Goal: Information Seeking & Learning: Learn about a topic

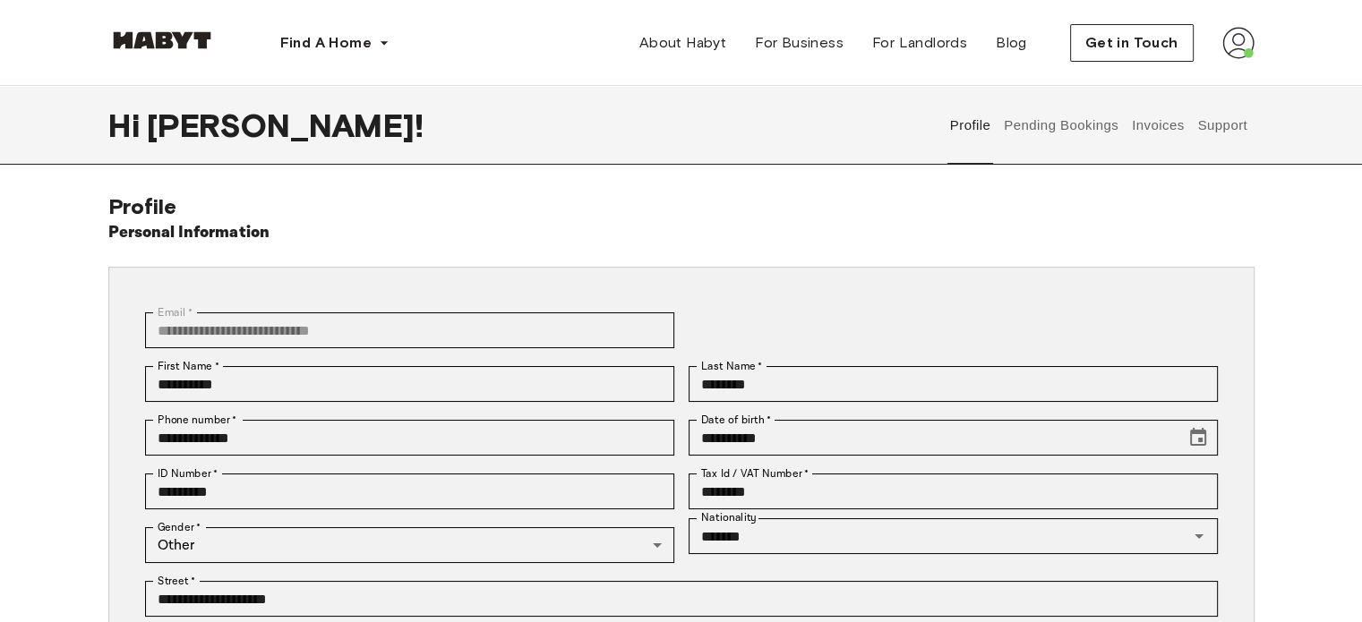
click at [190, 43] on img at bounding box center [161, 40] width 107 height 18
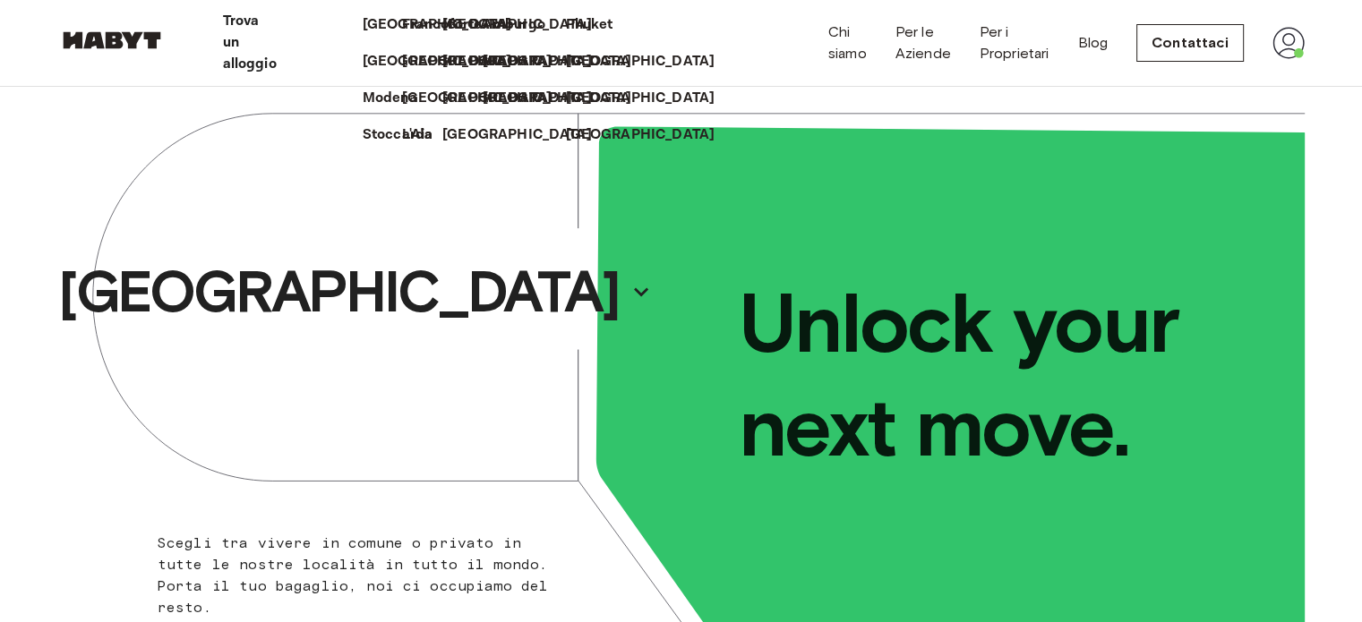
click at [277, 42] on p "Trova un alloggio" at bounding box center [250, 43] width 54 height 64
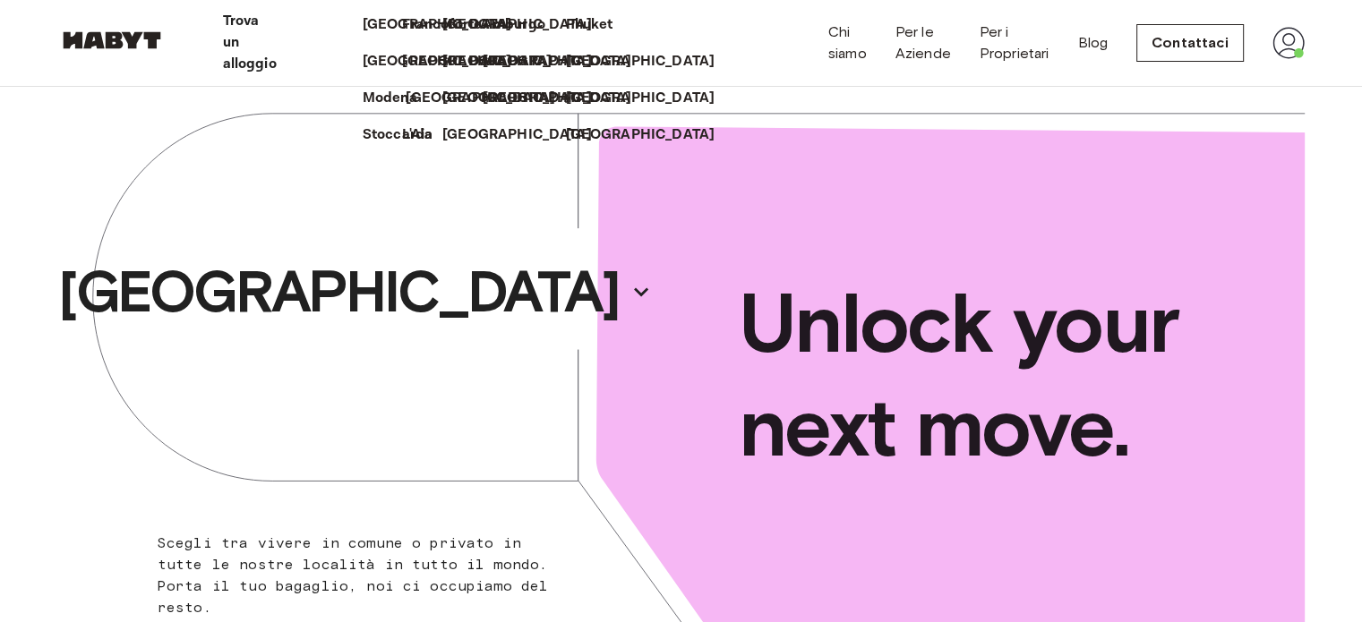
click at [406, 109] on p "[GEOGRAPHIC_DATA]" at bounding box center [480, 98] width 149 height 21
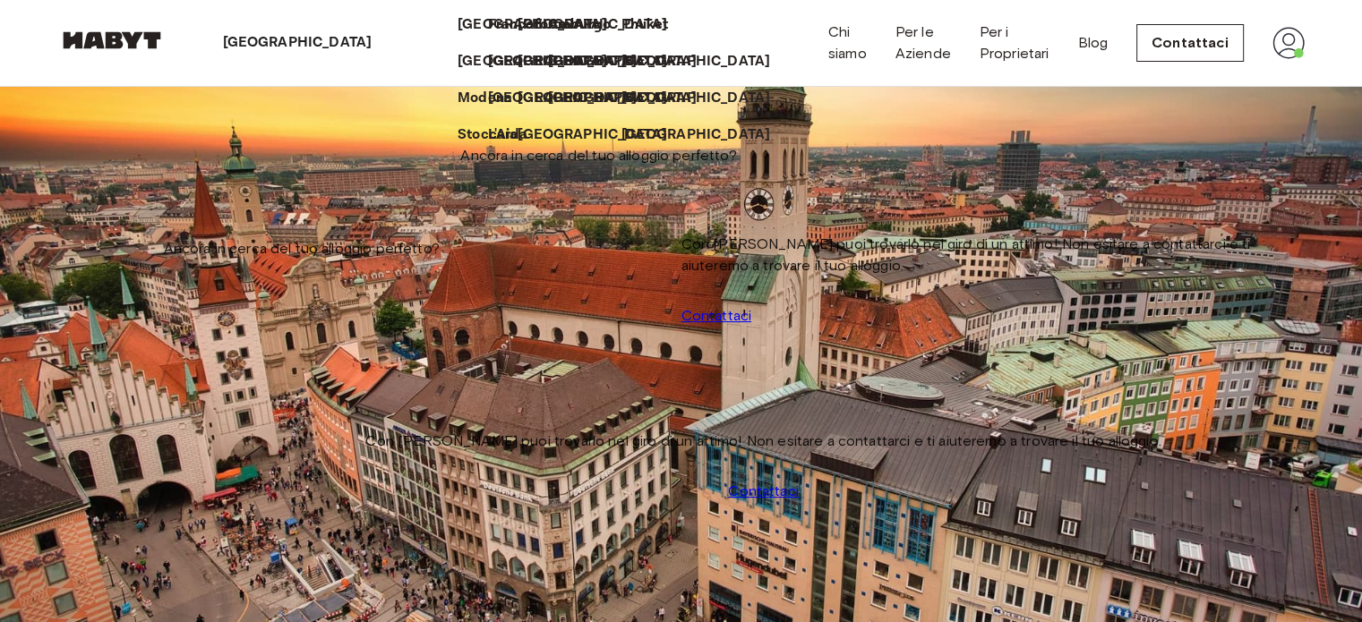
click at [379, 43] on icon at bounding box center [379, 43] width 0 height 0
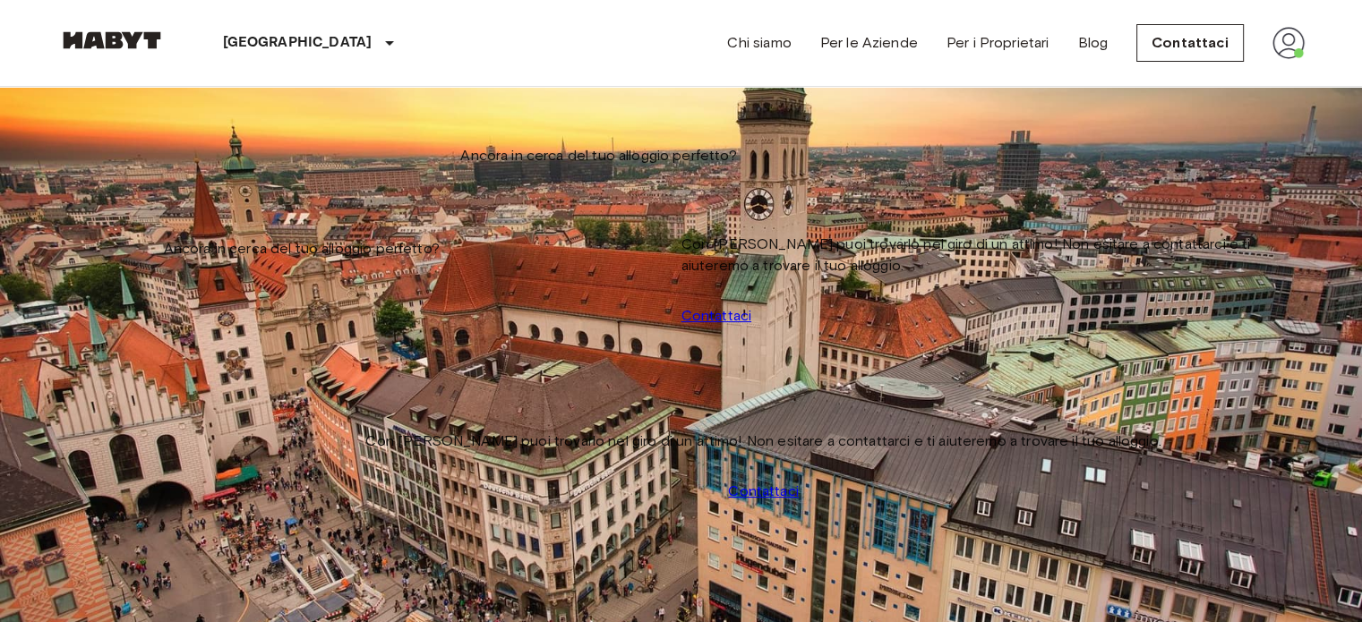
drag, startPoint x: 1125, startPoint y: 357, endPoint x: 926, endPoint y: 522, distance: 258.8
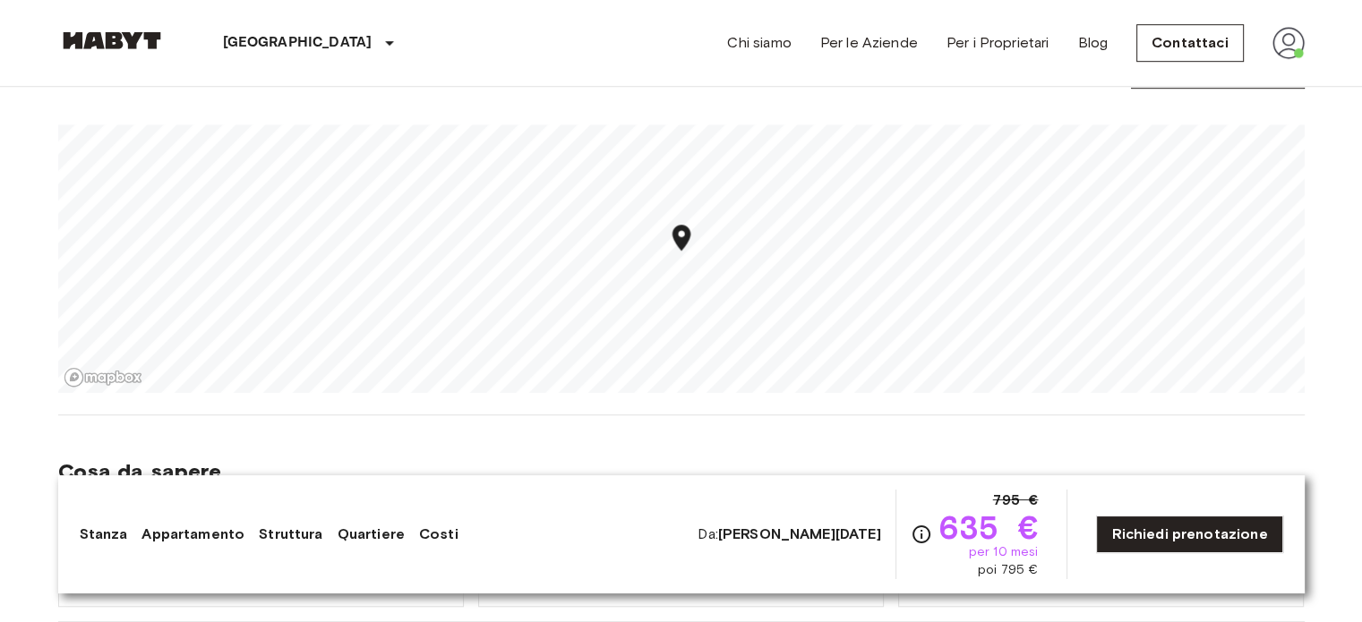
scroll to position [1182, 0]
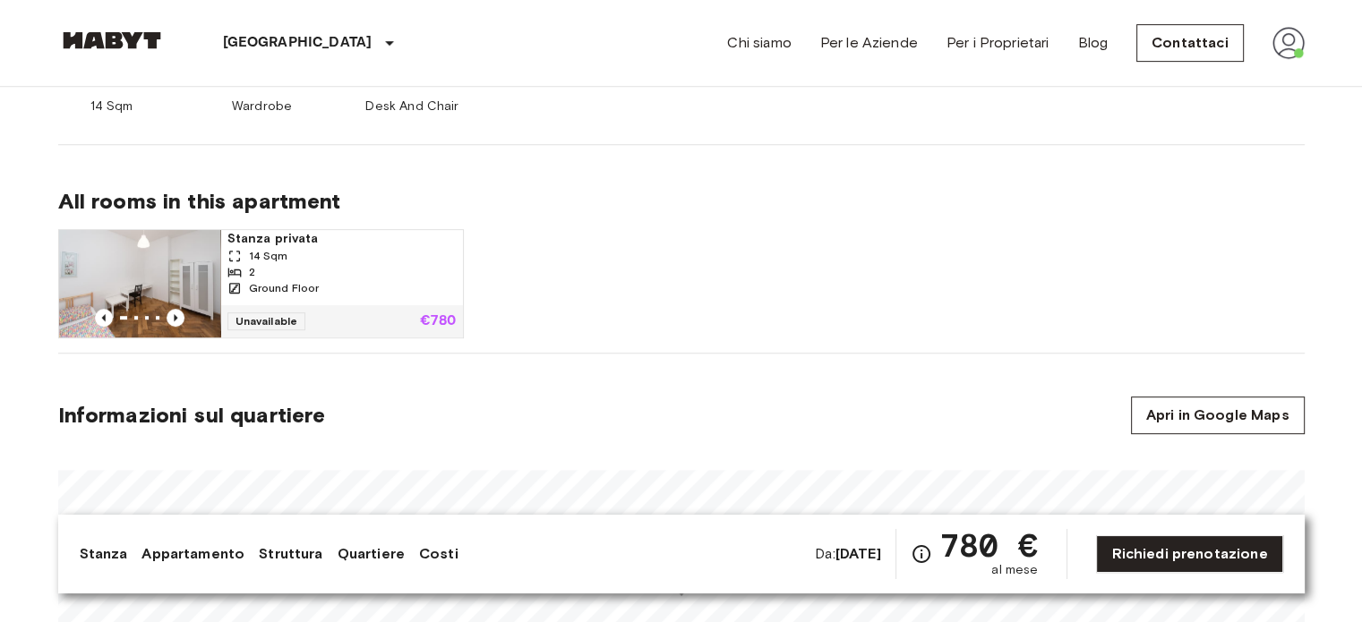
scroll to position [1088, 0]
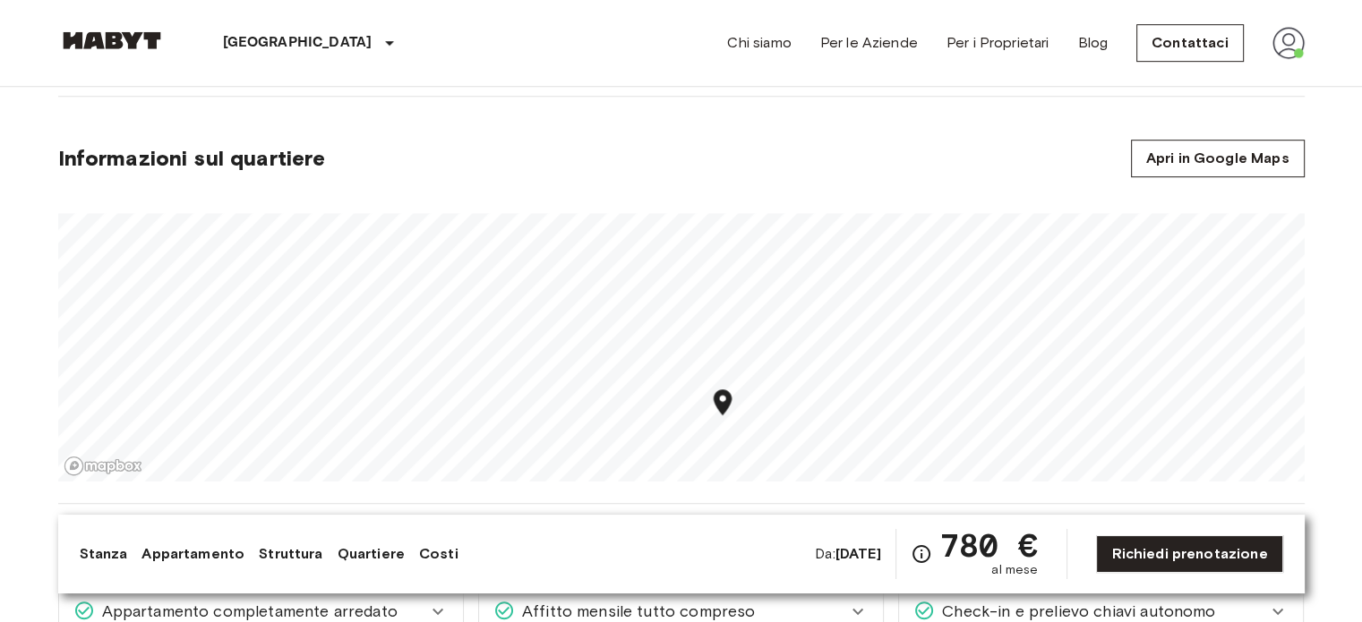
drag, startPoint x: 687, startPoint y: 345, endPoint x: 728, endPoint y: 418, distance: 84.2
click at [729, 423] on div "Map marker" at bounding box center [721, 405] width 31 height 37
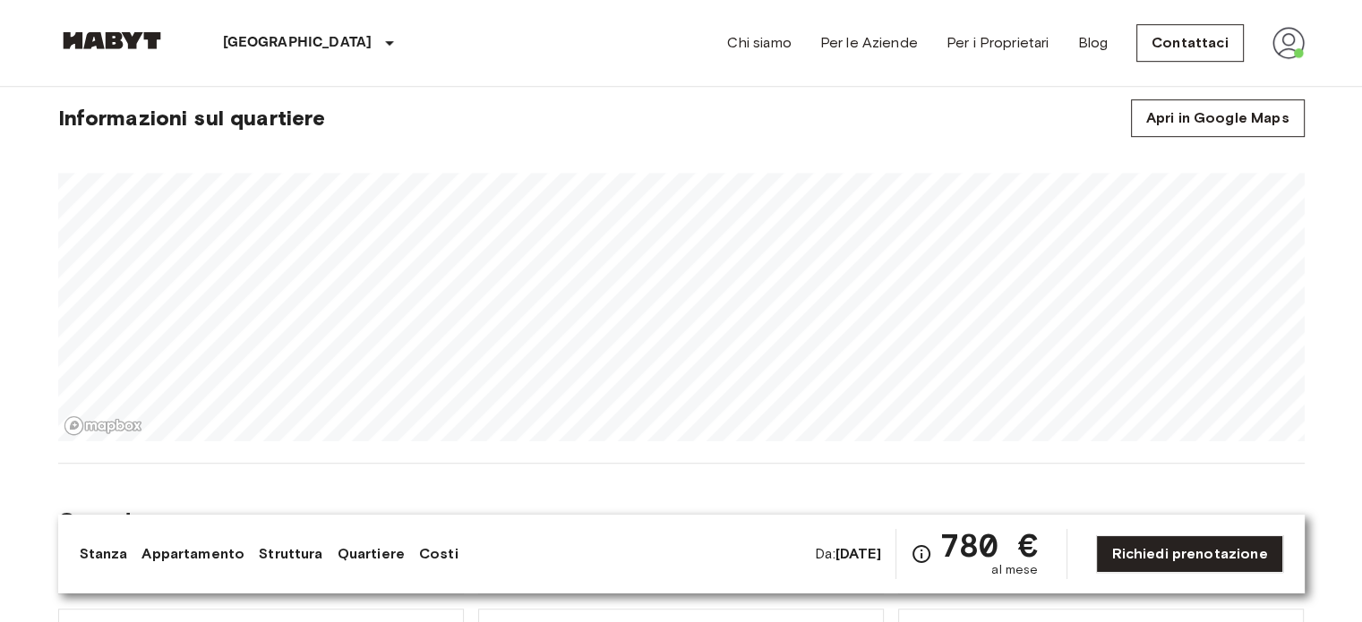
scroll to position [1092, 0]
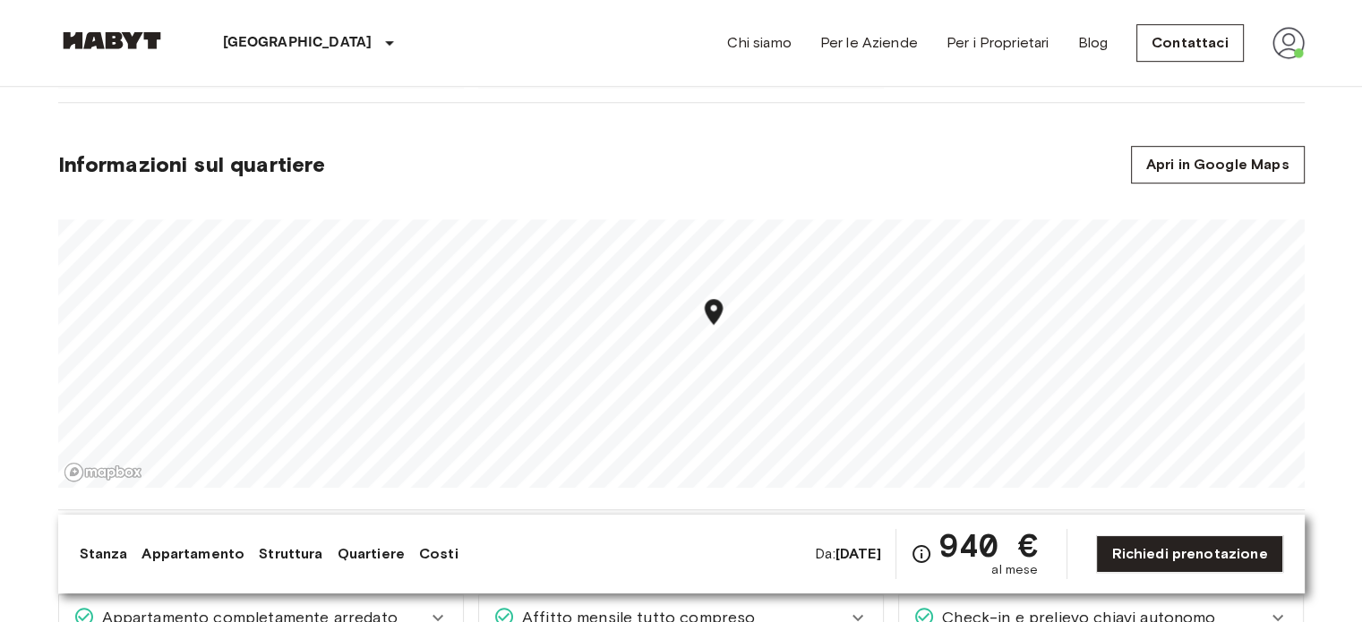
scroll to position [1089, 0]
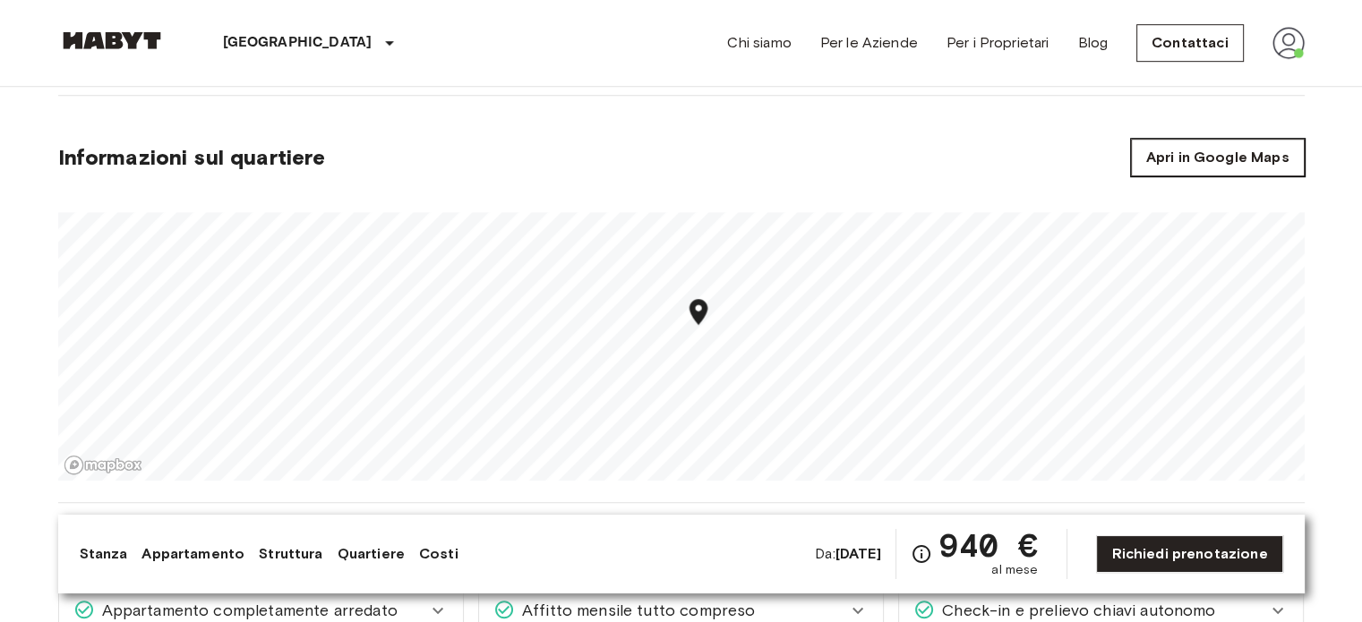
click at [1231, 148] on link "Apri in Google Maps" at bounding box center [1218, 158] width 174 height 38
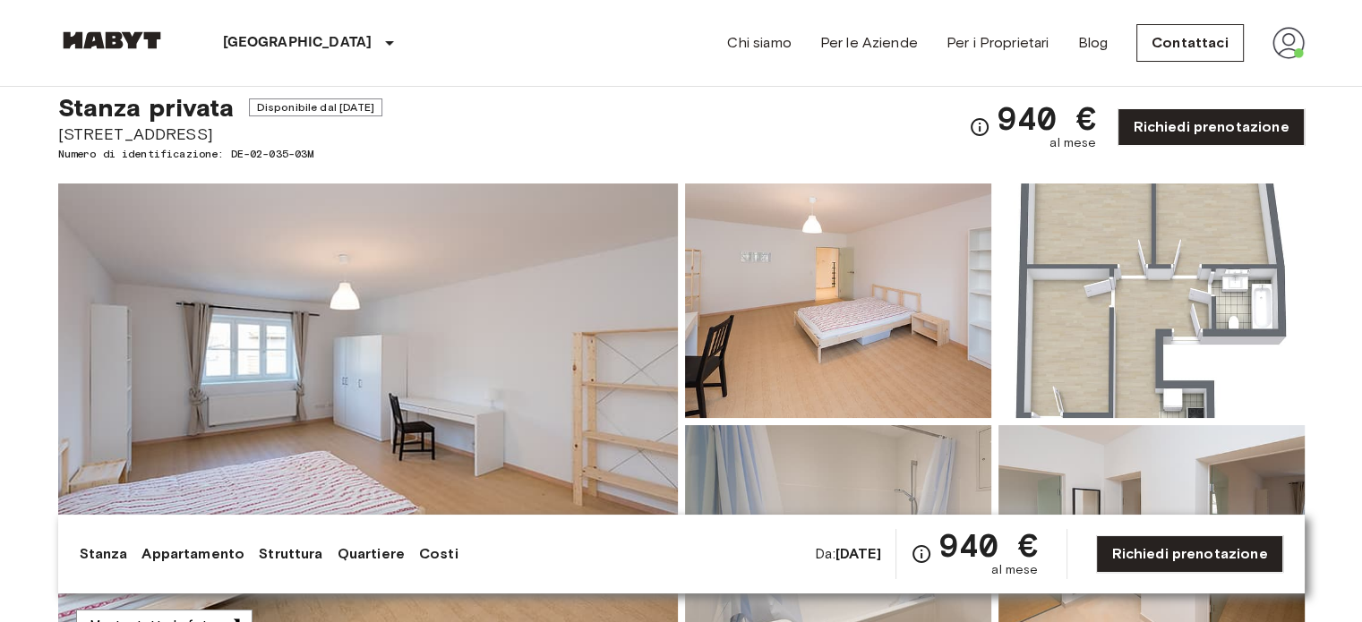
scroll to position [25, 0]
